Goal: Task Accomplishment & Management: Manage account settings

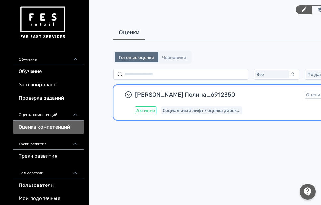
click at [269, 103] on div "[PERSON_NAME] Полина_6912350 Оценили: 1 из 2 Завершить Активно Социальный лифт …" at bounding box center [256, 103] width 243 height 24
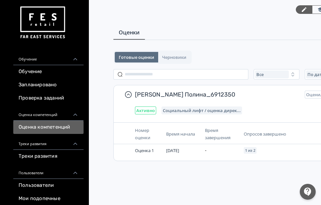
scroll to position [3, 103]
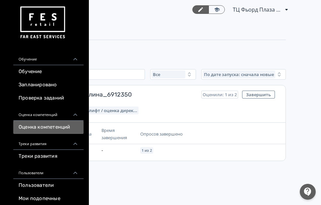
drag, startPoint x: 198, startPoint y: 205, endPoint x: 155, endPoint y: 206, distance: 42.8
click at [155, 205] on html "React App Обучение Обучение Запланировано Проверка заданий Оценка компетенций О…" at bounding box center [57, 102] width 321 height 205
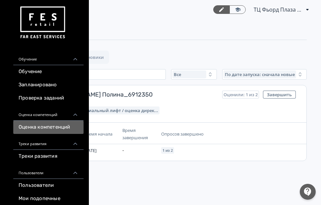
scroll to position [3, 74]
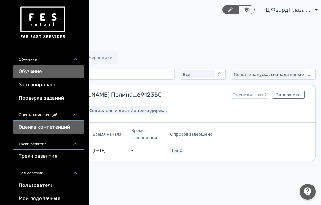
click at [47, 74] on link "Обучение" at bounding box center [48, 71] width 70 height 13
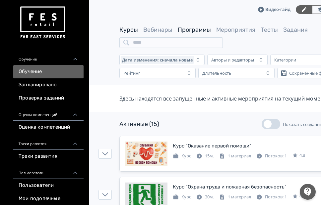
click at [188, 30] on link "Программы" at bounding box center [194, 29] width 33 height 7
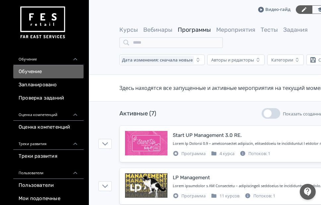
click at [186, 12] on div "Видео-гайд ТЦ Фьорд Плаза Псков RE 6912350 PRO Повысьте эффективность платформы…" at bounding box center [256, 9] width 274 height 19
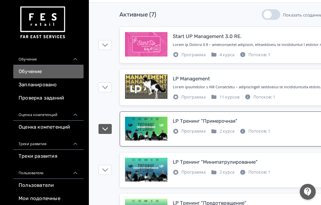
scroll to position [99, 0]
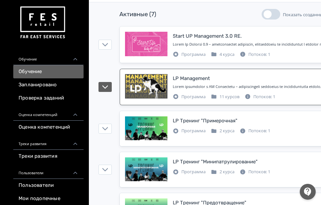
click at [229, 84] on div at bounding box center [280, 87] width 215 height 6
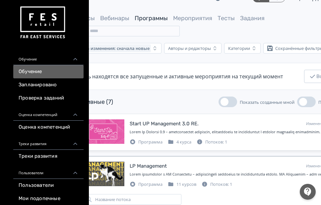
scroll to position [0, 43]
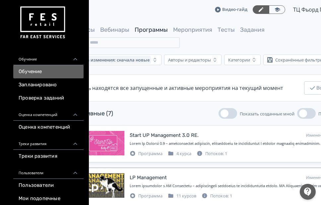
drag, startPoint x: 155, startPoint y: 205, endPoint x: 151, endPoint y: 208, distance: 4.5
click at [151, 205] on html "React App Обучение Обучение Запланировано Проверка заданий Оценка компетенций О…" at bounding box center [117, 102] width 321 height 205
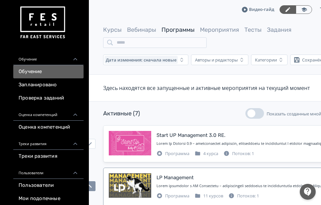
scroll to position [0, 0]
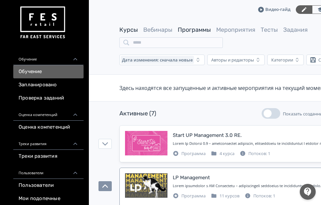
click at [136, 29] on link "Курсы" at bounding box center [128, 29] width 19 height 7
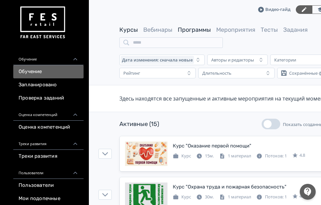
drag, startPoint x: 212, startPoint y: 32, endPoint x: 201, endPoint y: 32, distance: 11.6
click at [212, 32] on div "Курсы Вебинары Программы Мероприятия Тесты Задания" at bounding box center [213, 30] width 188 height 8
click at [201, 32] on link "Программы" at bounding box center [194, 29] width 33 height 7
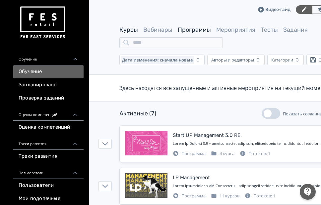
click at [131, 31] on link "Курсы" at bounding box center [128, 29] width 19 height 7
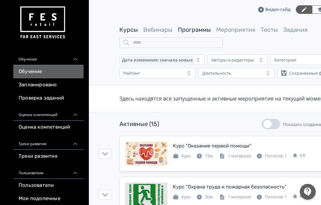
click at [188, 31] on link "Программы" at bounding box center [194, 29] width 33 height 7
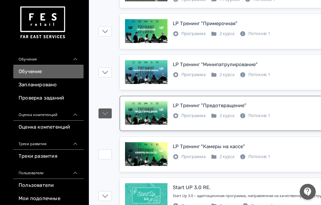
scroll to position [185, 0]
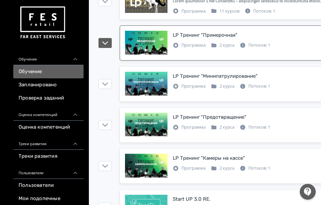
click at [189, 45] on div "Программа" at bounding box center [189, 45] width 33 height 7
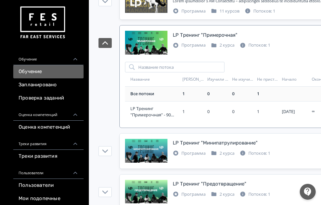
click at [182, 94] on td "1" at bounding box center [192, 94] width 25 height 15
click at [181, 121] on td "1" at bounding box center [192, 111] width 25 height 21
click at [178, 114] on span "LP Тренинг "Примерочная" - 90 дней" at bounding box center [154, 112] width 49 height 13
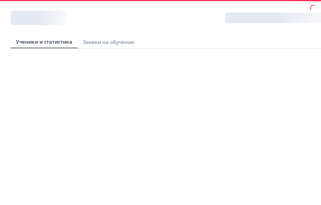
click at [190, 113] on div "Выбрать другой поток Ученики и статистика Заявки на обучение" at bounding box center [160, 113] width 321 height 205
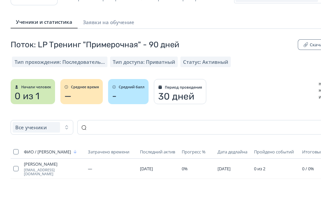
scroll to position [43, 0]
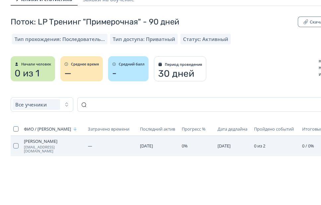
click at [32, 140] on span "[PERSON_NAME]" at bounding box center [53, 141] width 59 height 5
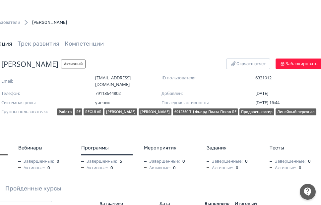
scroll to position [0, 77]
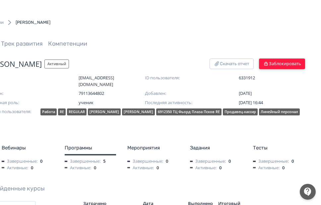
click at [278, 61] on button "Заблокировать" at bounding box center [282, 64] width 46 height 11
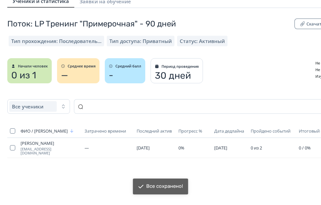
scroll to position [43, 0]
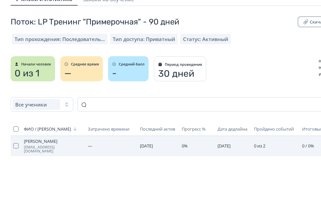
click at [31, 145] on span "[EMAIL_ADDRESS][DOMAIN_NAME]" at bounding box center [53, 149] width 59 height 8
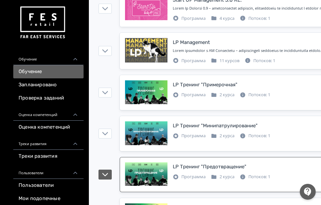
scroll to position [168, 0]
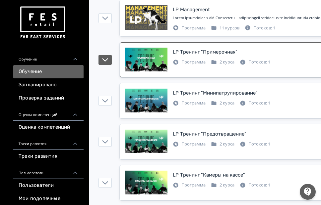
click at [182, 63] on div "Программа" at bounding box center [189, 62] width 33 height 7
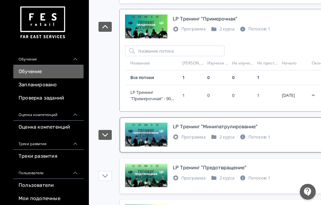
click at [184, 128] on div "LP Тренинг "Минипатрулирование"" at bounding box center [215, 127] width 85 height 8
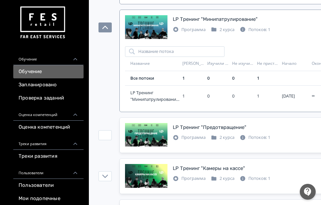
scroll to position [353, 0]
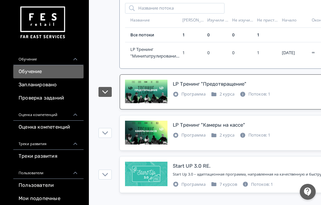
click at [185, 84] on div "LP Тренинг "Предотвращение"" at bounding box center [210, 85] width 74 height 8
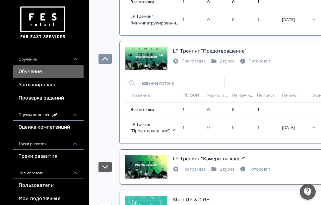
click at [187, 156] on div "LP Тренинг "Камеры на кассе"" at bounding box center [209, 159] width 72 height 8
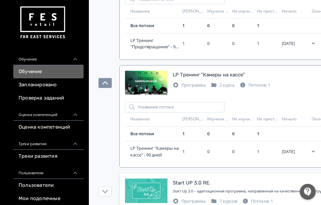
scroll to position [487, 0]
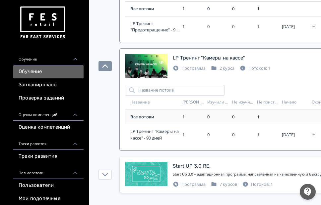
click at [186, 116] on div "1" at bounding box center [193, 117] width 22 height 7
click at [183, 119] on div "1" at bounding box center [193, 117] width 22 height 7
click at [183, 134] on div "1" at bounding box center [193, 135] width 22 height 7
